Goal: Information Seeking & Learning: Learn about a topic

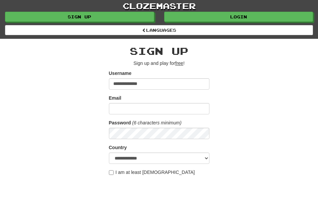
type input "**********"
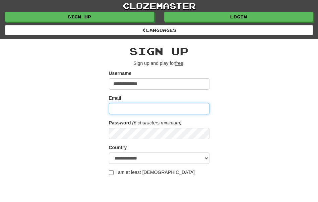
click at [125, 109] on input "Email" at bounding box center [159, 108] width 100 height 11
type input "**********"
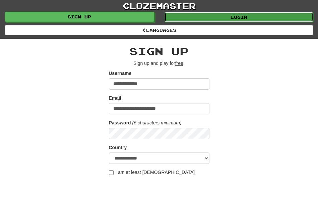
click at [285, 13] on link "Login" at bounding box center [238, 17] width 149 height 10
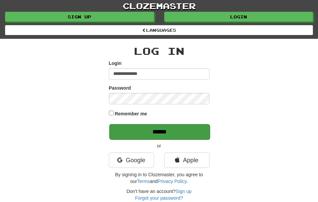
type input "**********"
click at [184, 134] on input "******" at bounding box center [159, 131] width 100 height 15
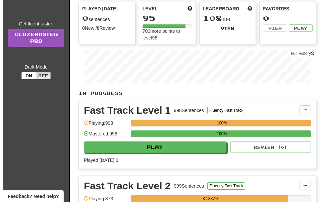
scroll to position [91, 0]
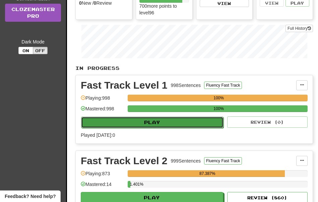
click at [186, 125] on button "Play" at bounding box center [152, 122] width 142 height 11
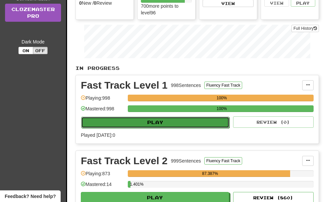
select select "**"
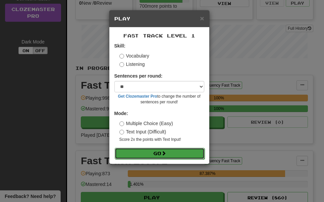
click at [186, 153] on button "Go" at bounding box center [160, 153] width 90 height 11
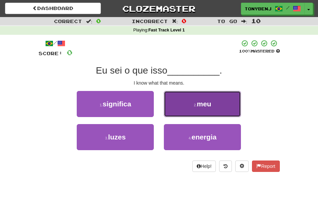
click at [196, 109] on button "2 . meu" at bounding box center [202, 104] width 77 height 26
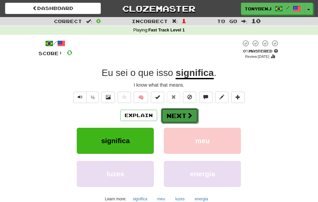
click at [176, 119] on button "Next" at bounding box center [180, 115] width 38 height 15
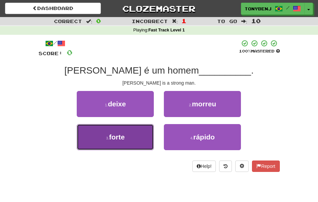
click at [135, 139] on button "3 . forte" at bounding box center [115, 137] width 77 height 26
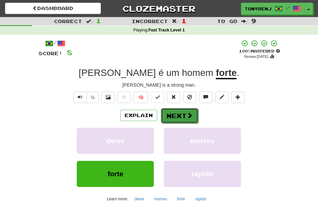
click at [187, 119] on span at bounding box center [190, 116] width 6 height 6
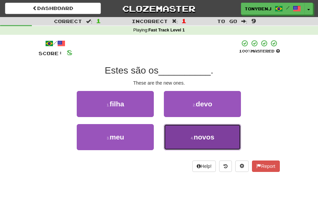
click at [170, 143] on button "4 . novos" at bounding box center [202, 137] width 77 height 26
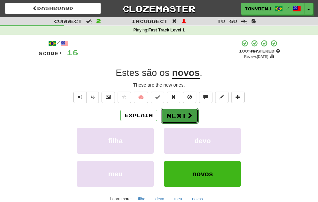
click at [191, 117] on span at bounding box center [190, 116] width 6 height 6
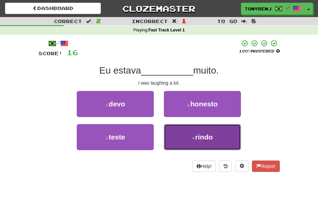
click at [179, 146] on button "4 . rindo" at bounding box center [202, 137] width 77 height 26
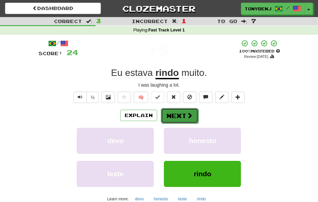
click at [185, 120] on button "Next" at bounding box center [180, 115] width 38 height 15
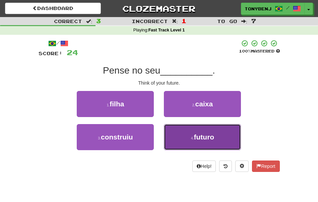
click at [184, 133] on button "4 . futuro" at bounding box center [202, 137] width 77 height 26
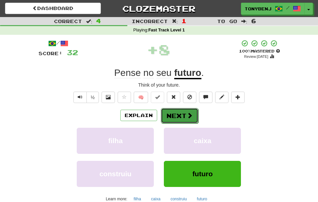
click at [190, 117] on span at bounding box center [190, 116] width 6 height 6
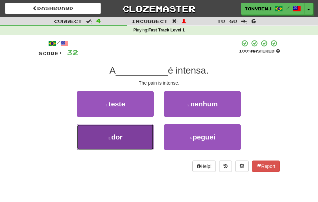
click at [144, 135] on button "3 . dor" at bounding box center [115, 137] width 77 height 26
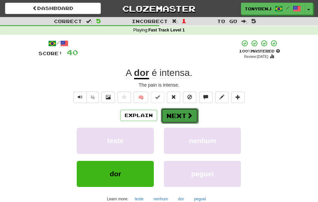
click at [184, 115] on button "Next" at bounding box center [180, 115] width 38 height 15
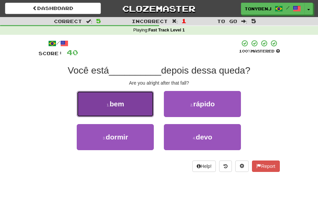
click at [131, 115] on button "1 . bem" at bounding box center [115, 104] width 77 height 26
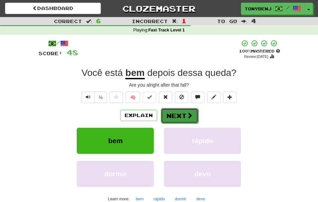
click at [180, 118] on button "Next" at bounding box center [180, 115] width 38 height 15
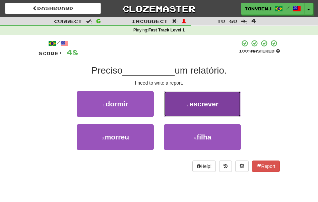
click at [196, 108] on button "2 . escrever" at bounding box center [202, 104] width 77 height 26
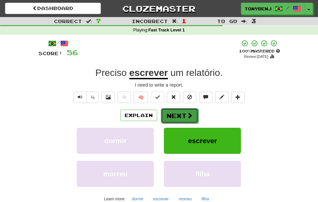
click at [172, 119] on button "Next" at bounding box center [180, 115] width 38 height 15
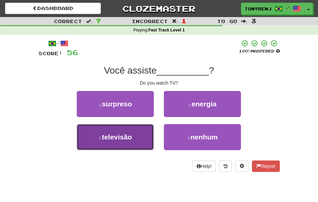
click at [148, 143] on button "3 . televisão" at bounding box center [115, 137] width 77 height 26
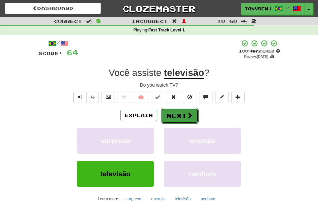
click at [183, 110] on button "Next" at bounding box center [180, 115] width 38 height 15
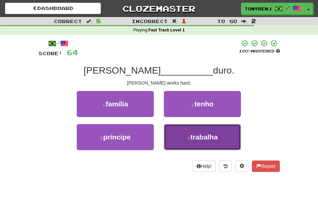
click at [181, 139] on button "4 . trabalha" at bounding box center [202, 137] width 77 height 26
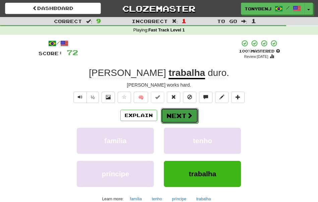
click at [193, 118] on button "Next" at bounding box center [180, 115] width 38 height 15
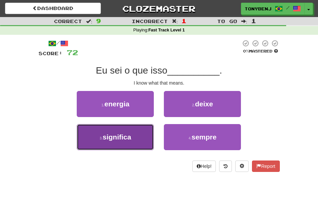
click at [131, 149] on button "3 . significa" at bounding box center [115, 137] width 77 height 26
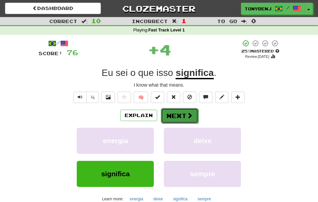
click at [196, 119] on button "Next" at bounding box center [180, 115] width 38 height 15
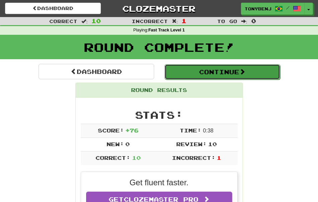
click at [218, 75] on button "Continue" at bounding box center [222, 71] width 116 height 15
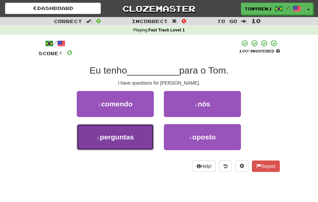
click at [143, 137] on button "3 . perguntas" at bounding box center [115, 137] width 77 height 26
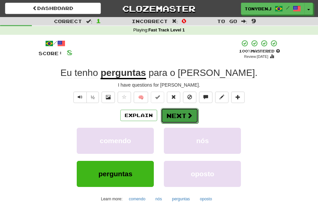
click at [177, 117] on button "Next" at bounding box center [180, 115] width 38 height 15
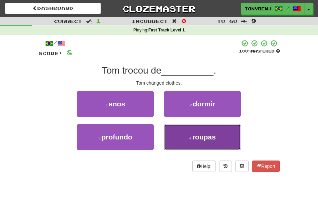
click at [193, 137] on span "roupas" at bounding box center [203, 137] width 23 height 8
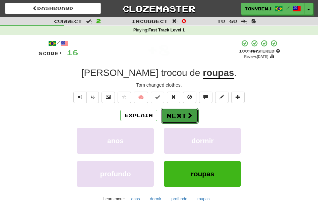
click at [192, 118] on button "Next" at bounding box center [180, 115] width 38 height 15
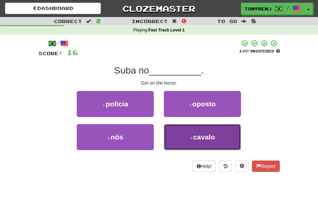
click at [195, 139] on span "cavalo" at bounding box center [204, 137] width 22 height 8
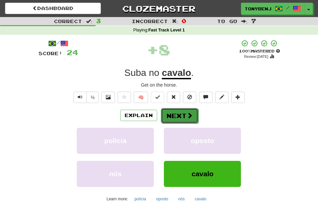
click at [188, 115] on span at bounding box center [190, 116] width 6 height 6
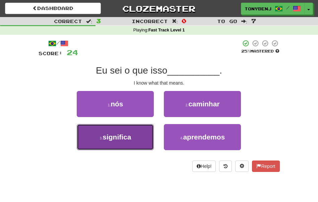
click at [143, 142] on button "3 . significa" at bounding box center [115, 137] width 77 height 26
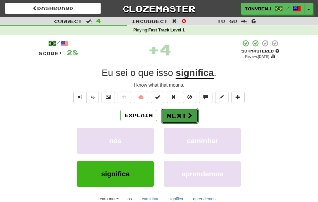
click at [186, 118] on button "Next" at bounding box center [180, 115] width 38 height 15
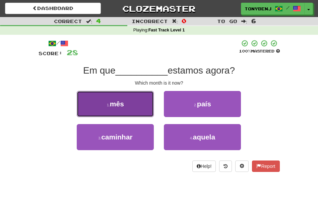
click at [135, 112] on button "1 . mês" at bounding box center [115, 104] width 77 height 26
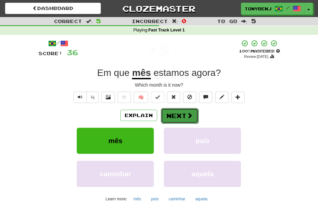
click at [174, 117] on button "Next" at bounding box center [180, 115] width 38 height 15
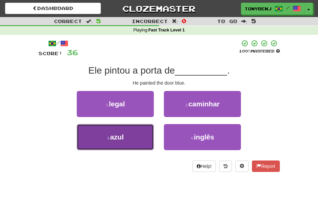
click at [143, 134] on button "3 . azul" at bounding box center [115, 137] width 77 height 26
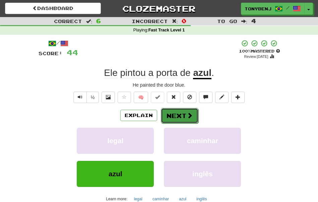
click at [186, 117] on button "Next" at bounding box center [180, 115] width 38 height 15
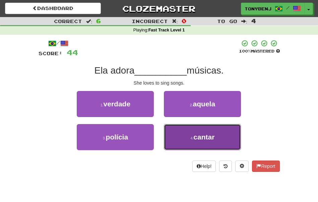
click at [187, 139] on button "4 . cantar" at bounding box center [202, 137] width 77 height 26
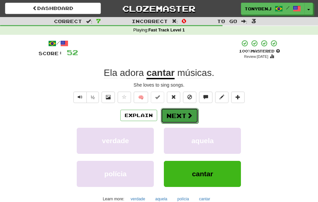
click at [186, 119] on button "Next" at bounding box center [180, 115] width 38 height 15
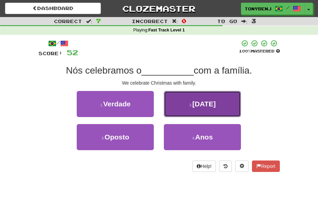
click at [192, 107] on small "2 ." at bounding box center [190, 105] width 3 height 4
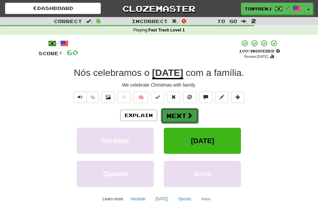
click at [190, 121] on button "Next" at bounding box center [180, 115] width 38 height 15
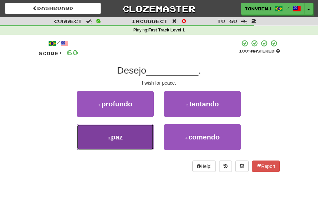
click at [149, 135] on button "3 . paz" at bounding box center [115, 137] width 77 height 26
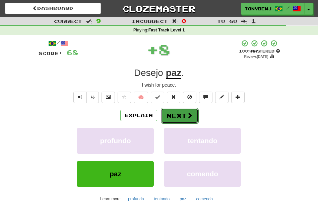
click at [193, 118] on button "Next" at bounding box center [180, 115] width 38 height 15
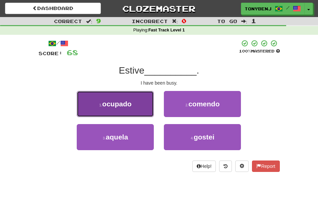
click at [146, 106] on button "1 . ocupado" at bounding box center [115, 104] width 77 height 26
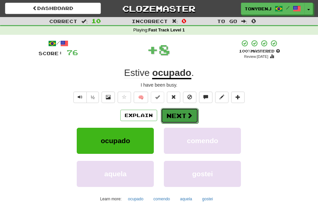
click at [186, 121] on button "Next" at bounding box center [180, 115] width 38 height 15
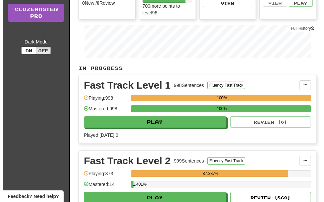
scroll to position [91, 0]
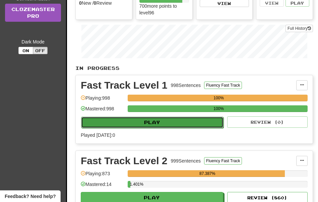
click at [169, 120] on button "Play" at bounding box center [152, 122] width 142 height 11
select select "**"
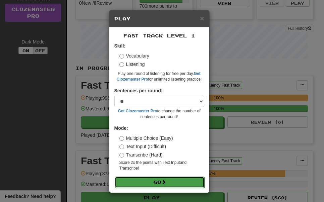
click at [175, 181] on button "Go" at bounding box center [160, 182] width 90 height 11
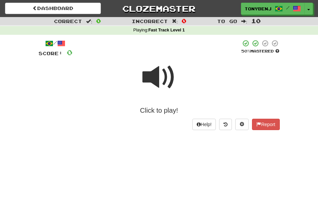
click at [148, 74] on span at bounding box center [158, 77] width 33 height 33
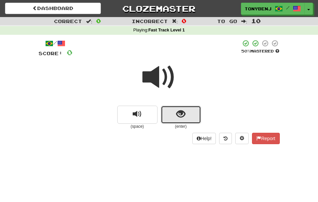
click at [172, 121] on button "show sentence" at bounding box center [181, 115] width 40 height 18
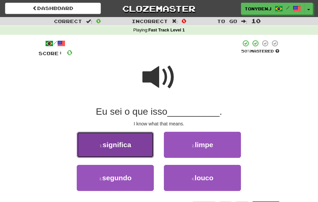
click at [125, 152] on button "1 . significa" at bounding box center [115, 145] width 77 height 26
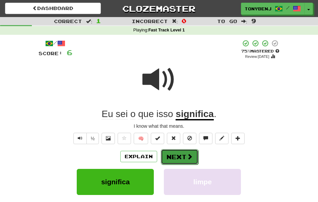
click at [182, 161] on button "Next" at bounding box center [180, 156] width 38 height 15
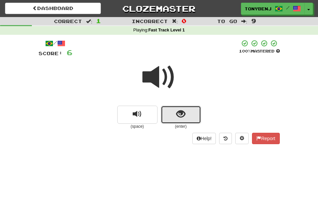
click at [173, 117] on button "show sentence" at bounding box center [181, 115] width 40 height 18
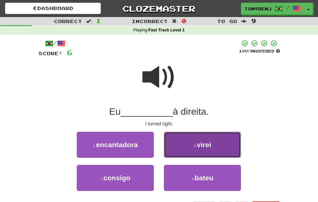
click at [178, 140] on button "2 . virei" at bounding box center [202, 145] width 77 height 26
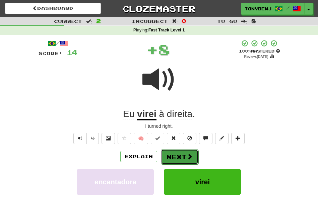
click at [185, 156] on button "Next" at bounding box center [180, 156] width 38 height 15
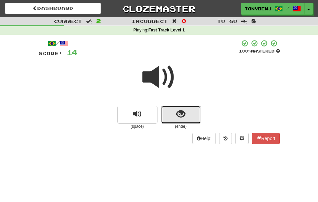
click at [164, 114] on button "show sentence" at bounding box center [181, 115] width 40 height 18
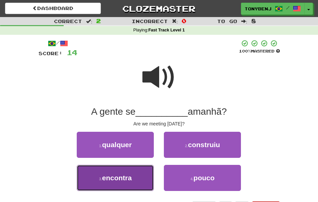
click at [132, 172] on button "3 . encontra" at bounding box center [115, 178] width 77 height 26
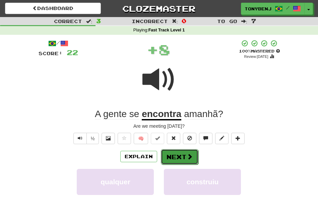
click at [180, 159] on button "Next" at bounding box center [180, 156] width 38 height 15
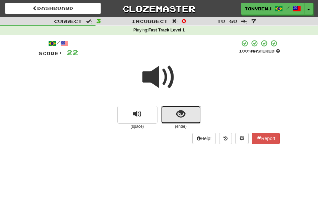
click at [163, 116] on button "show sentence" at bounding box center [181, 115] width 40 height 18
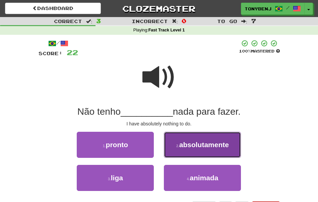
click at [178, 148] on small "2 ." at bounding box center [177, 146] width 3 height 4
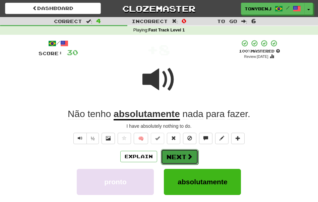
click at [189, 159] on span at bounding box center [190, 157] width 6 height 6
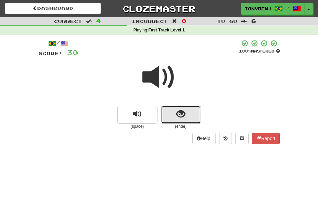
click at [169, 119] on button "show sentence" at bounding box center [181, 115] width 40 height 18
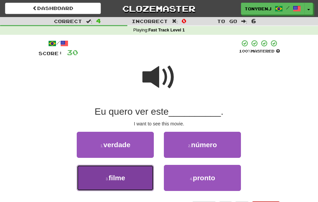
click at [144, 175] on button "3 . filme" at bounding box center [115, 178] width 77 height 26
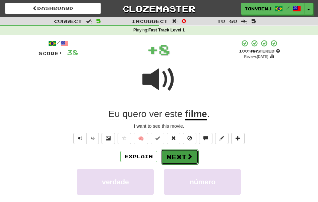
click at [168, 158] on button "Next" at bounding box center [180, 156] width 38 height 15
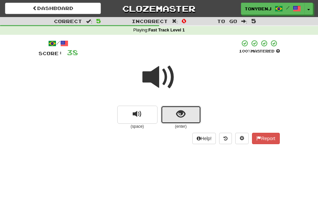
click at [169, 116] on button "show sentence" at bounding box center [181, 115] width 40 height 18
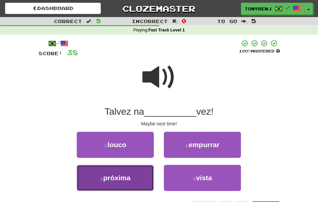
click at [142, 184] on button "3 . próxima" at bounding box center [115, 178] width 77 height 26
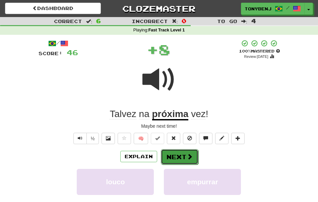
click at [189, 156] on span at bounding box center [190, 157] width 6 height 6
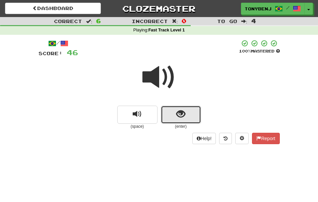
click at [179, 117] on span "show sentence" at bounding box center [180, 114] width 9 height 9
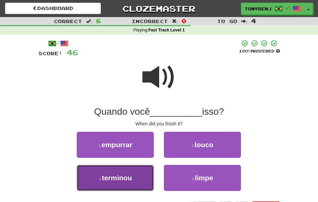
click at [119, 181] on span "terminou" at bounding box center [117, 178] width 30 height 8
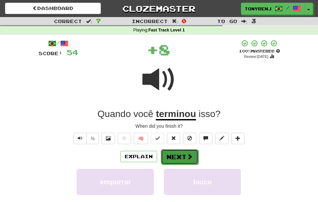
click at [185, 159] on button "Next" at bounding box center [180, 156] width 38 height 15
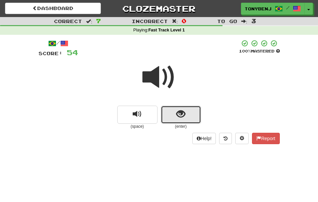
click at [181, 118] on span "show sentence" at bounding box center [180, 114] width 9 height 9
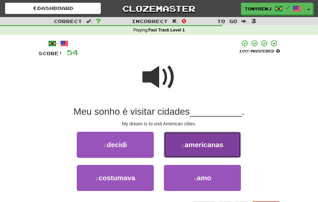
click at [179, 149] on button "2 . americanas" at bounding box center [202, 145] width 77 height 26
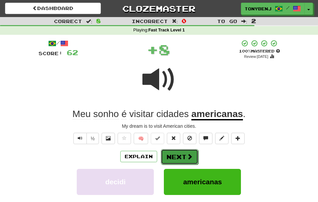
click at [194, 157] on button "Next" at bounding box center [180, 156] width 38 height 15
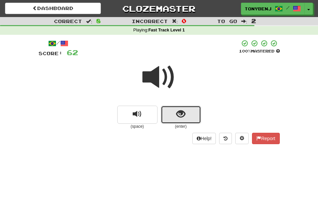
click at [164, 116] on button "show sentence" at bounding box center [181, 115] width 40 height 18
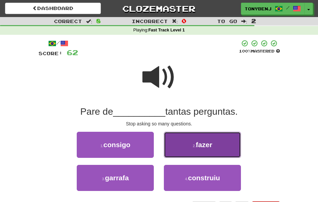
click at [192, 141] on button "2 . fazer" at bounding box center [202, 145] width 77 height 26
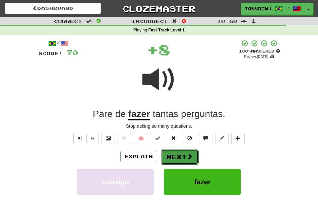
click at [187, 157] on span at bounding box center [190, 157] width 6 height 6
